Goal: Information Seeking & Learning: Learn about a topic

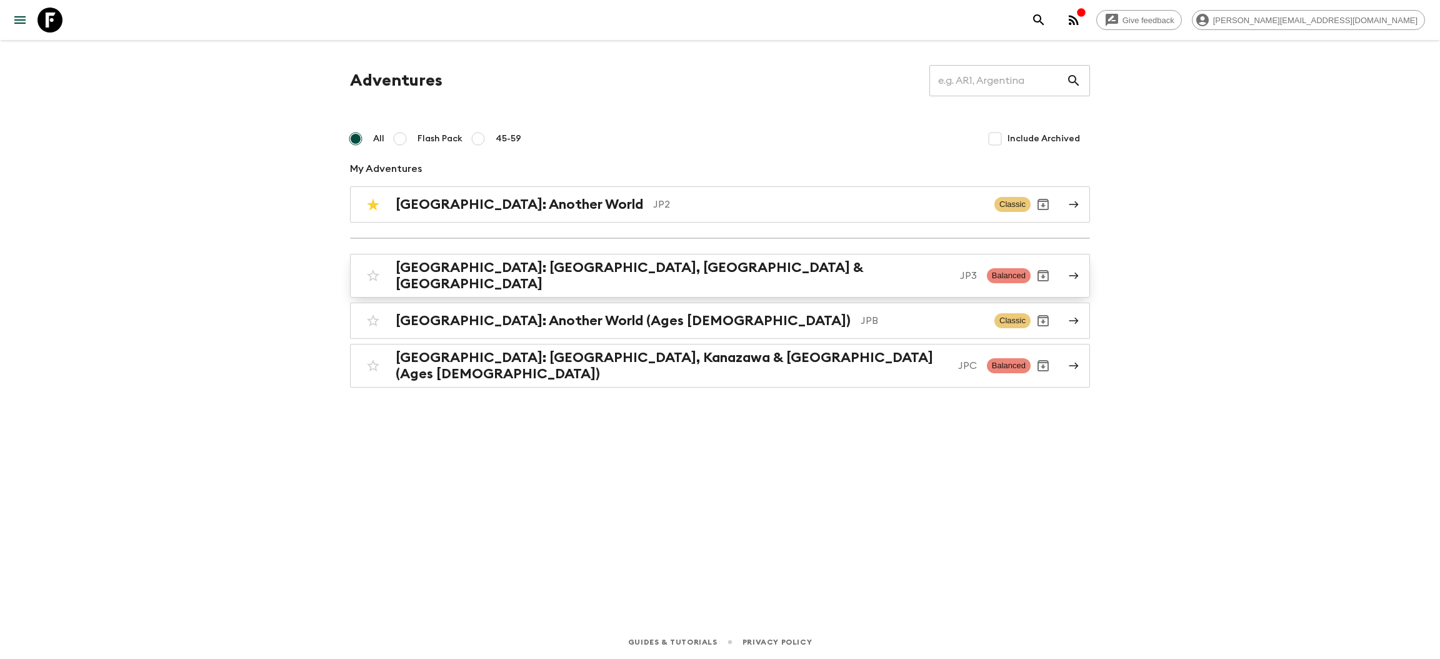
click at [529, 269] on h2 "[GEOGRAPHIC_DATA]: [GEOGRAPHIC_DATA], [GEOGRAPHIC_DATA] & [GEOGRAPHIC_DATA]" at bounding box center [673, 275] width 554 height 32
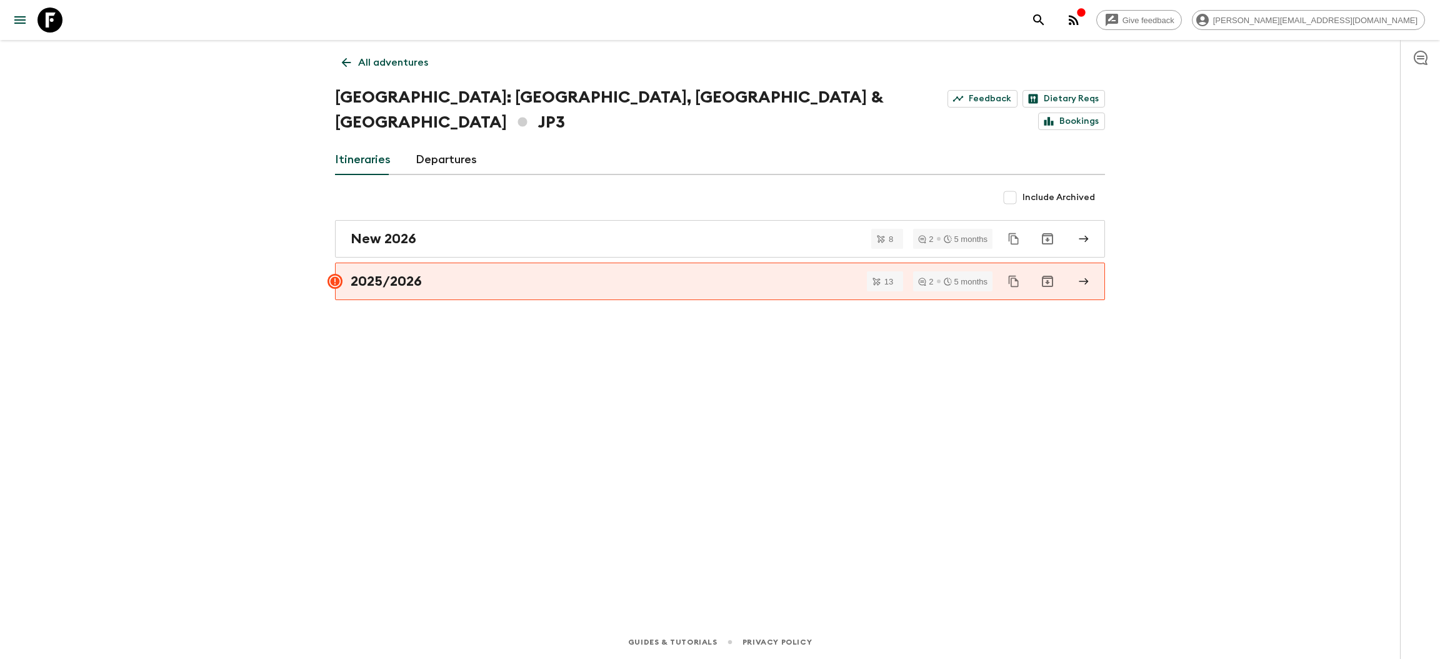
click at [449, 99] on h1 "[GEOGRAPHIC_DATA]: [GEOGRAPHIC_DATA], Kanazawa & Tokyo JP3" at bounding box center [628, 110] width 587 height 50
click at [447, 145] on link "Departures" at bounding box center [446, 160] width 61 height 30
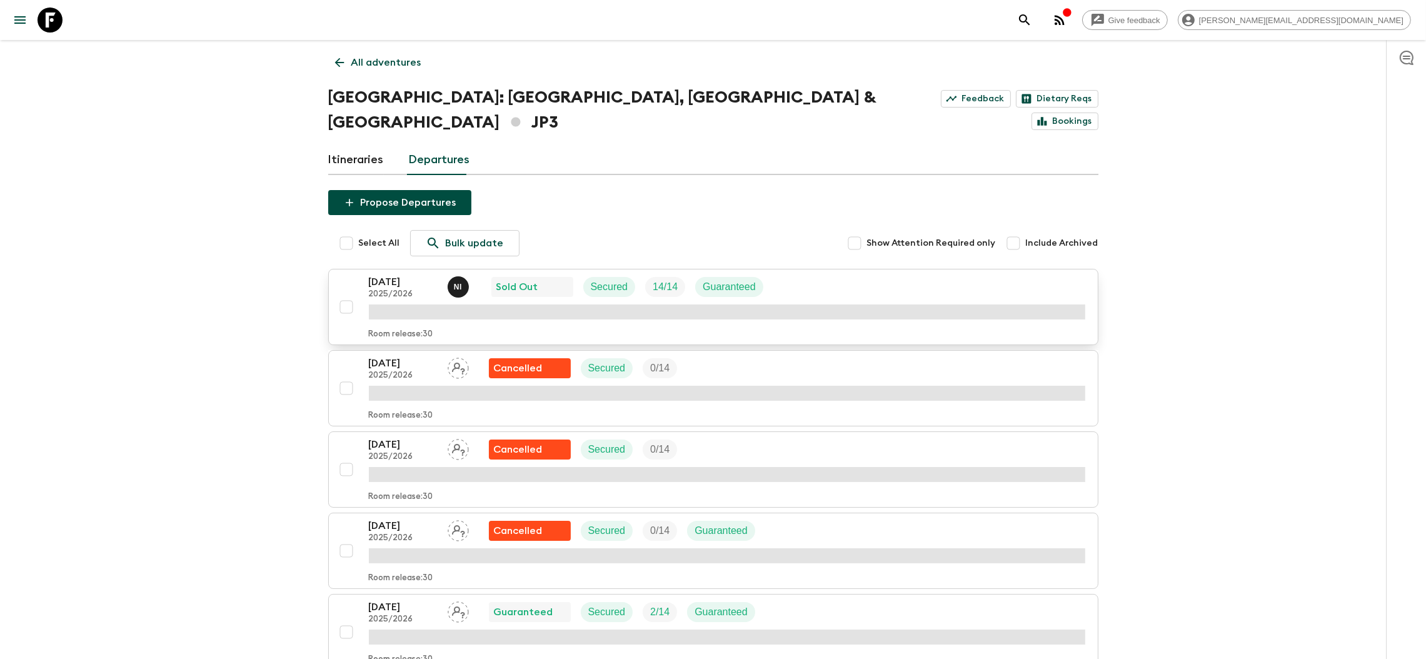
click at [559, 279] on div "Sold Out" at bounding box center [532, 286] width 72 height 15
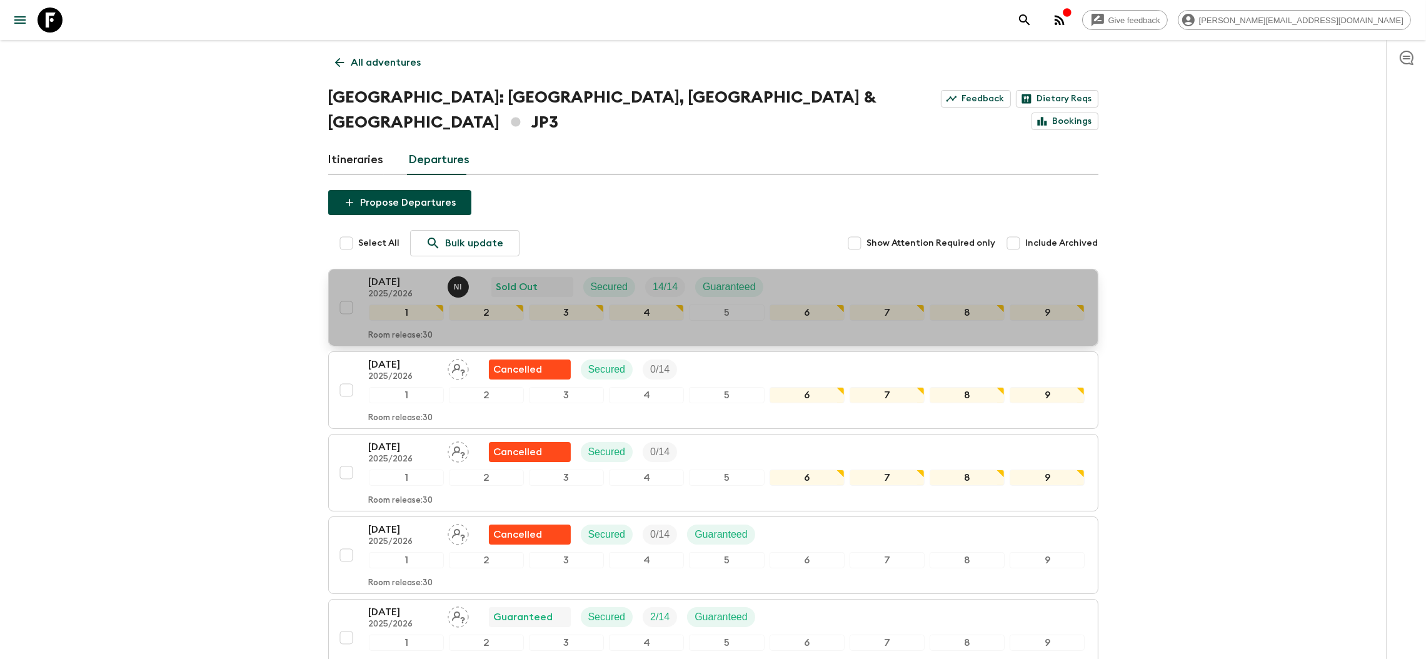
click at [404, 274] on p "[DATE]" at bounding box center [403, 281] width 69 height 15
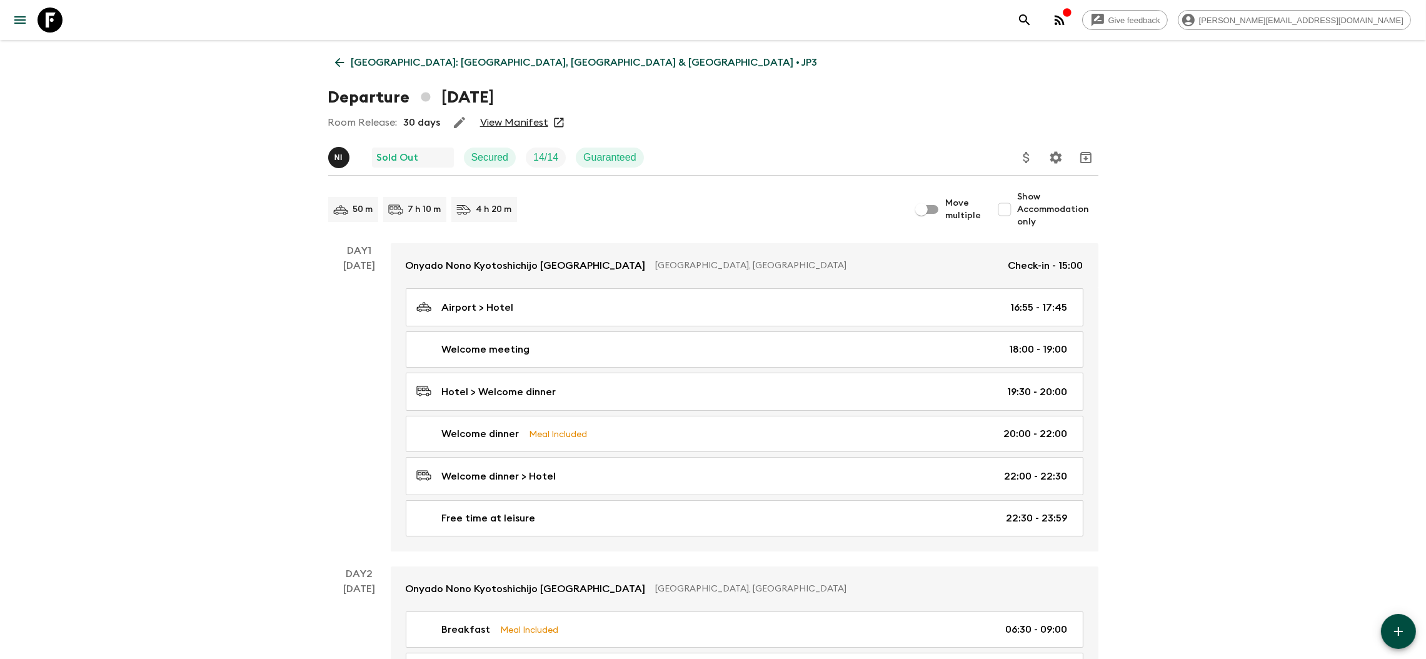
click at [515, 127] on link "View Manifest" at bounding box center [514, 122] width 68 height 12
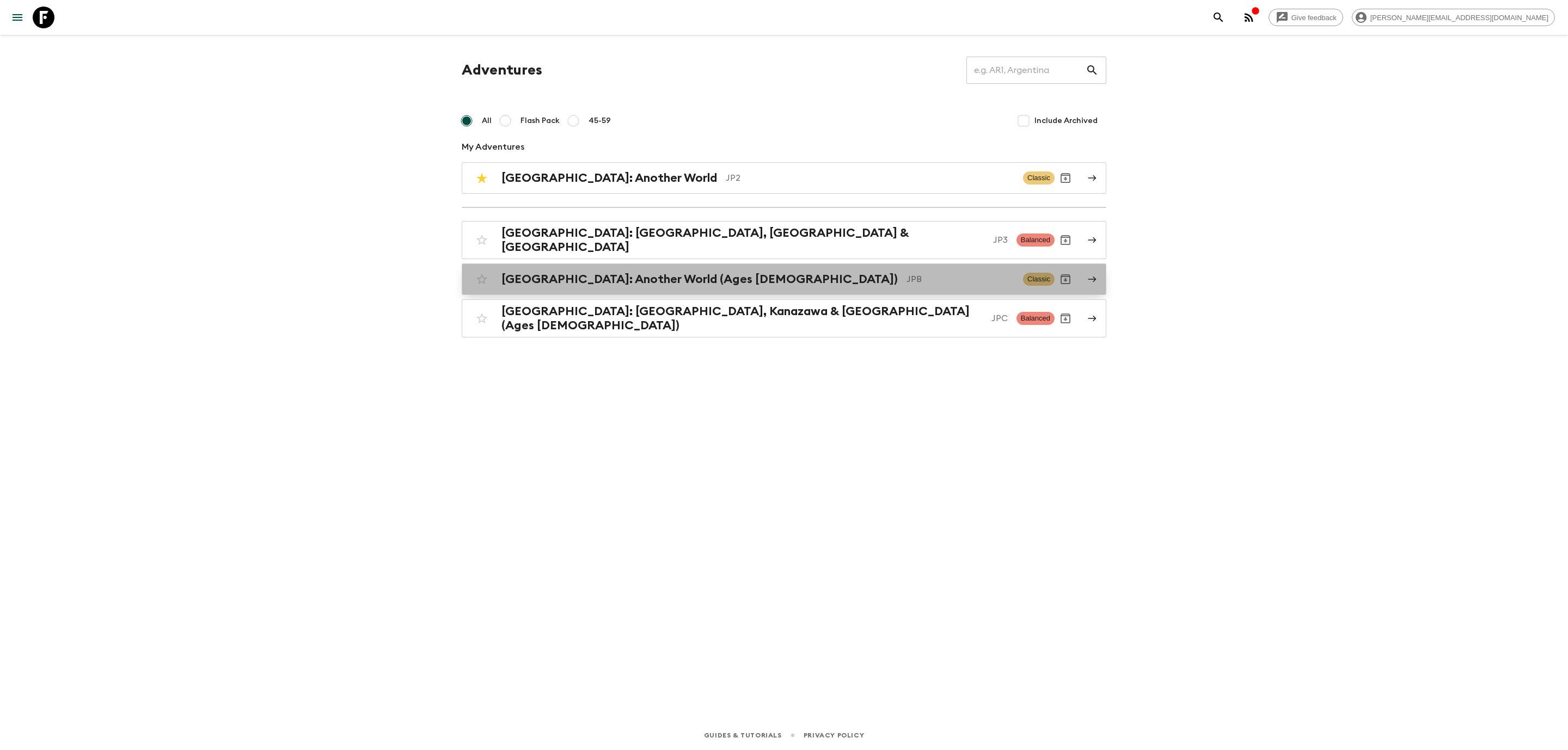
click at [601, 280] on h2 "[GEOGRAPHIC_DATA]: Another World (Ages [DEMOGRAPHIC_DATA])" at bounding box center [700, 279] width 396 height 14
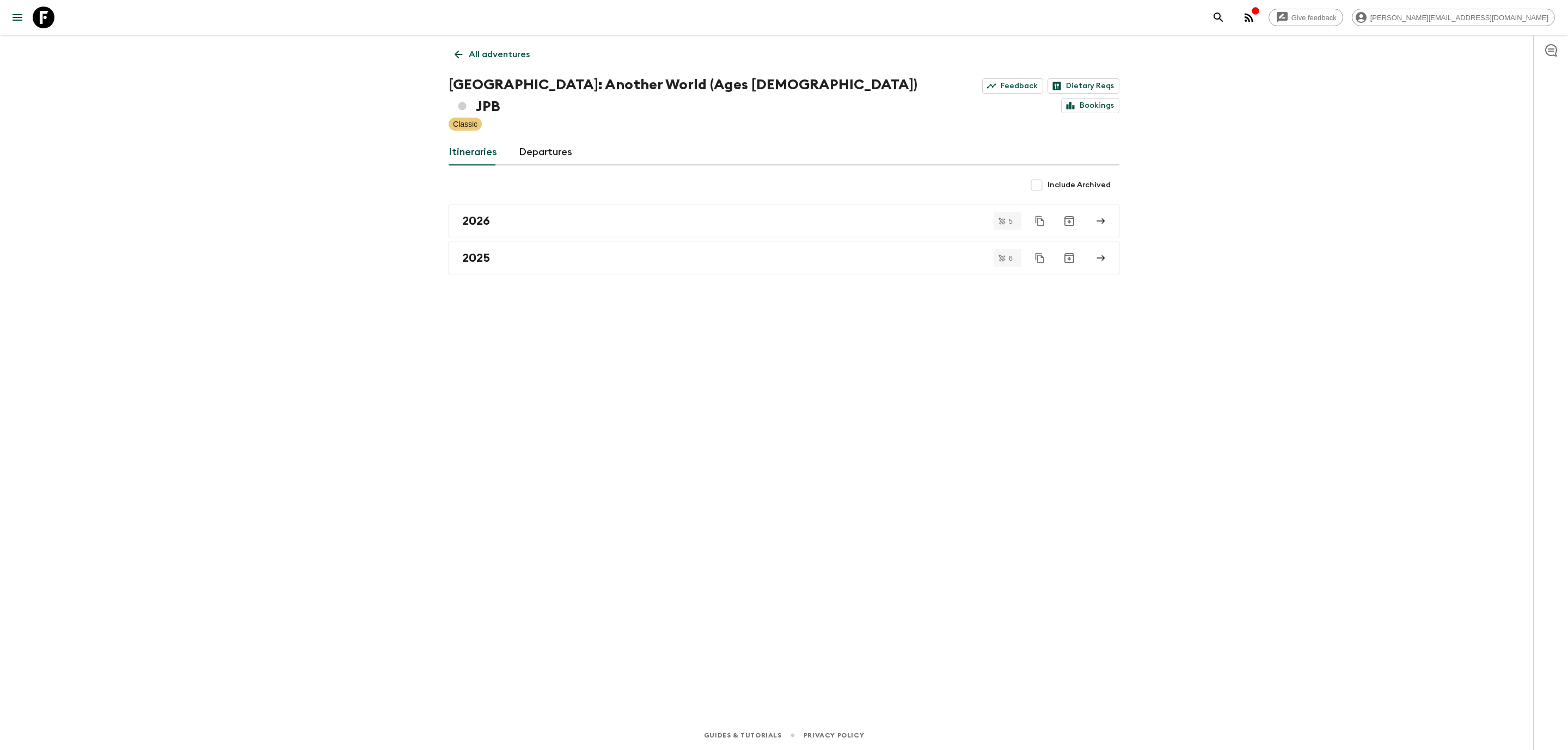
click at [545, 139] on link "Departures" at bounding box center [545, 152] width 53 height 26
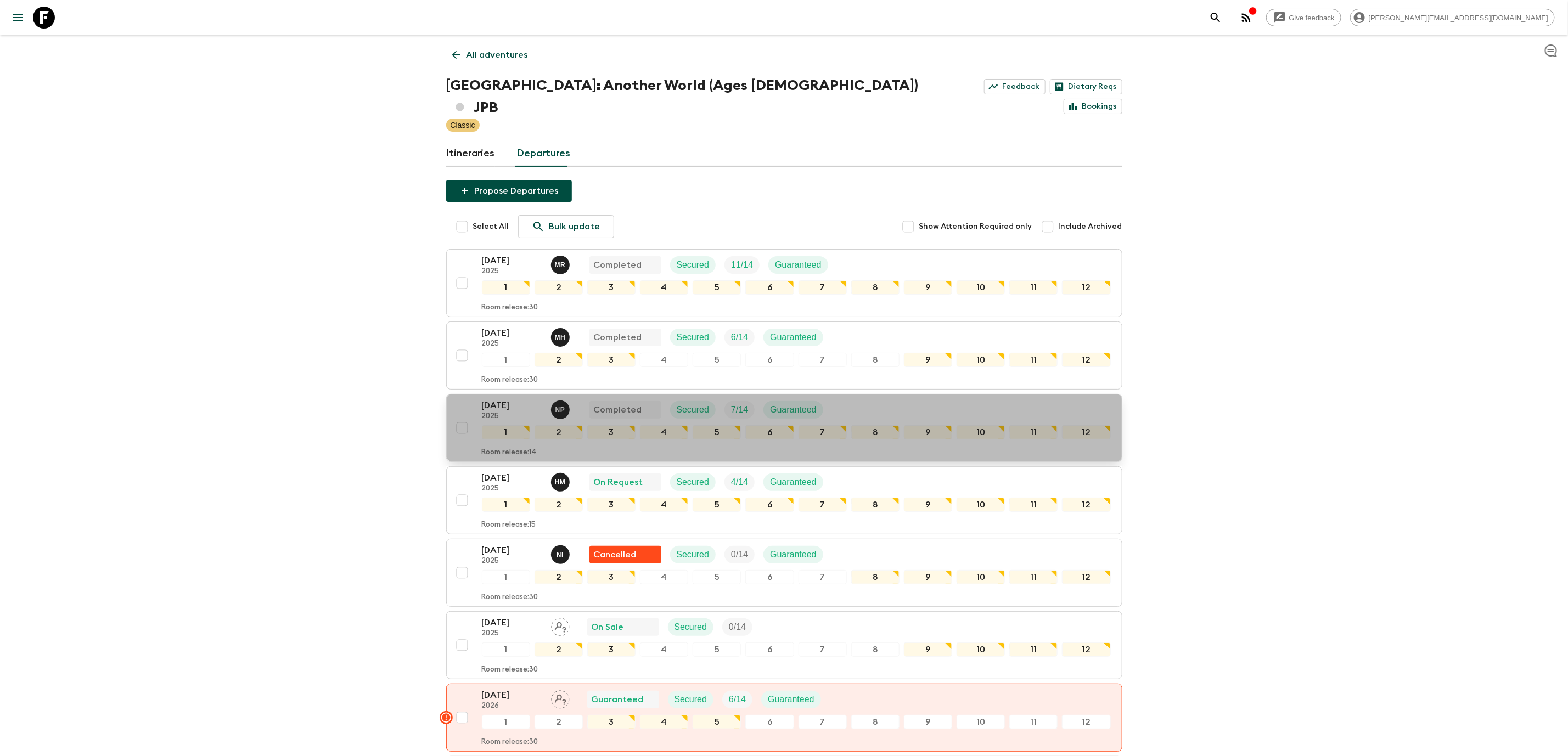
click at [499, 412] on p "2025" at bounding box center [512, 416] width 61 height 9
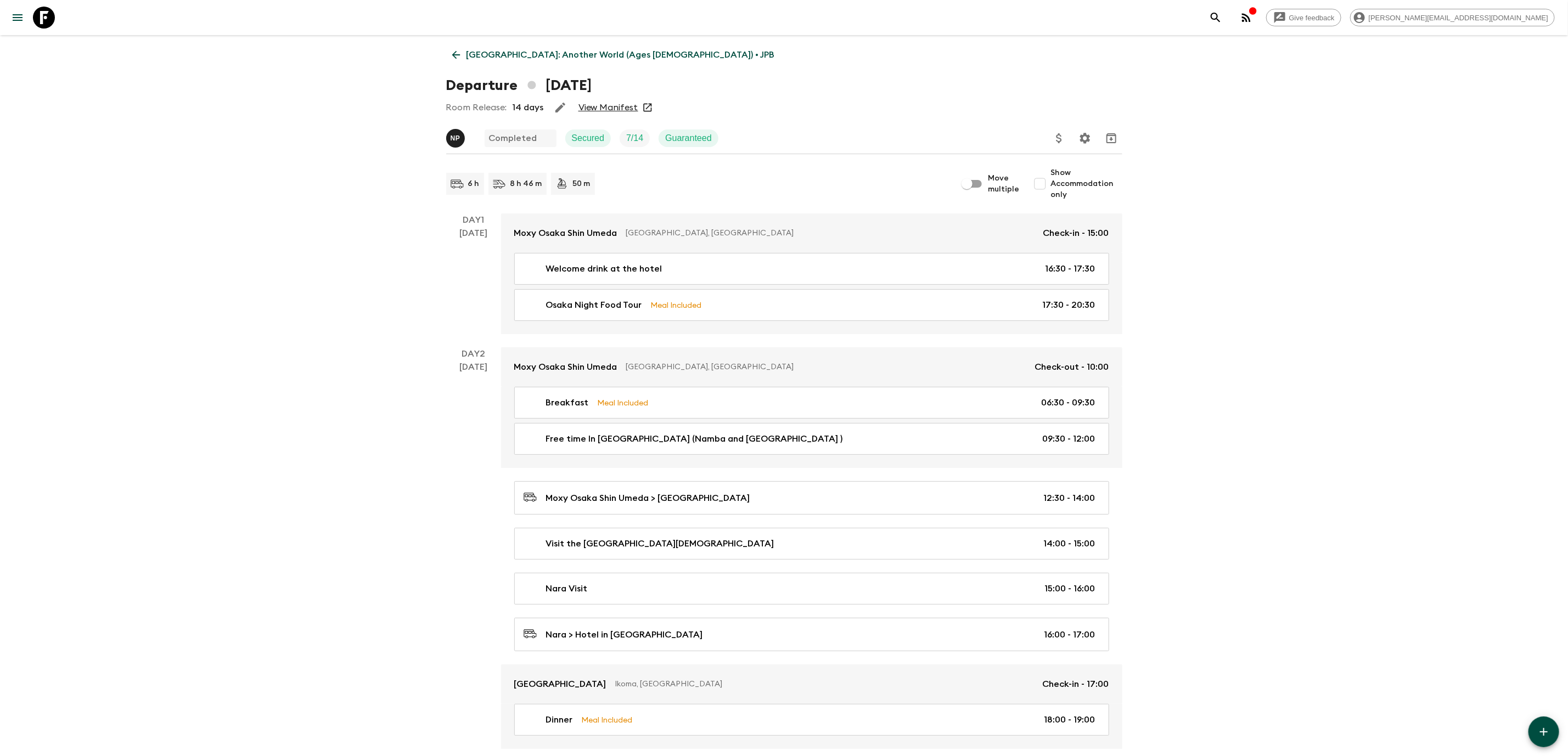
click at [604, 97] on div "Room Release: 14 days View Manifest" at bounding box center [784, 107] width 676 height 22
click at [604, 103] on link "View Manifest" at bounding box center [608, 107] width 60 height 11
